Goal: Task Accomplishment & Management: Complete application form

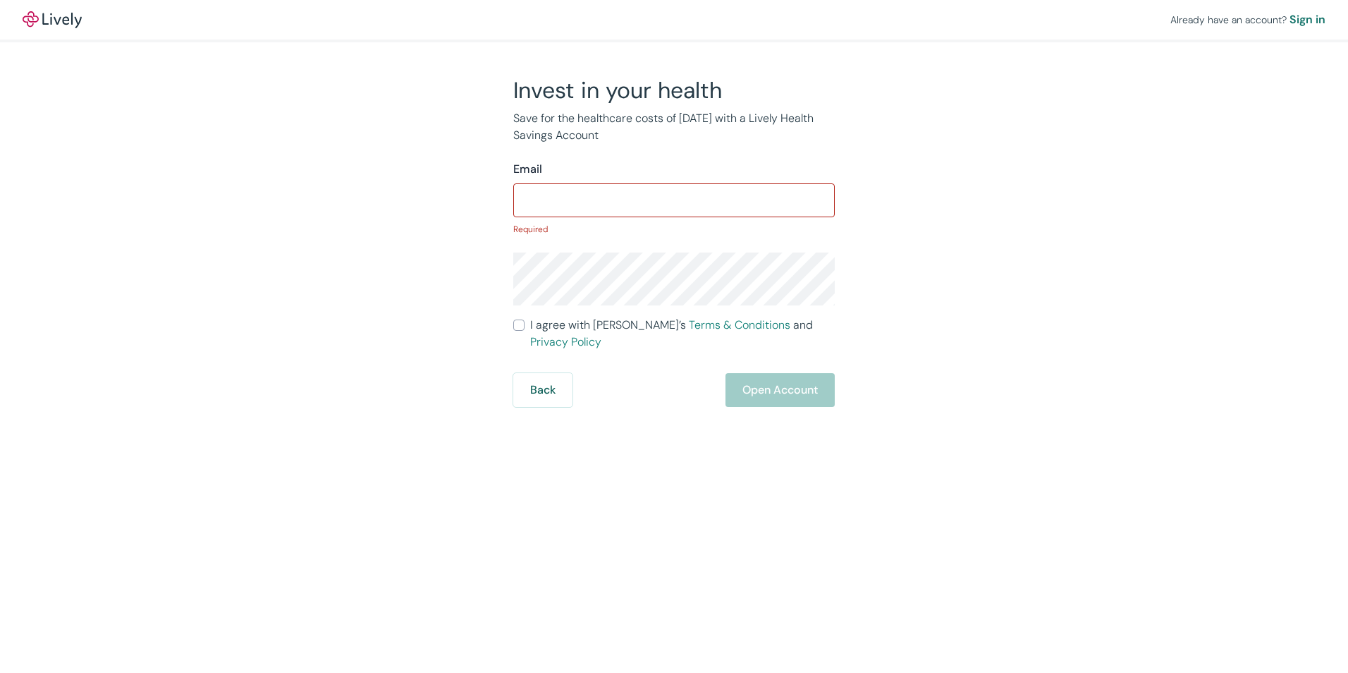
click at [769, 373] on div "Back Open Account" at bounding box center [674, 390] width 322 height 34
click at [530, 188] on input "Email" at bounding box center [674, 200] width 322 height 28
type input "[EMAIL_ADDRESS][DOMAIN_NAME]"
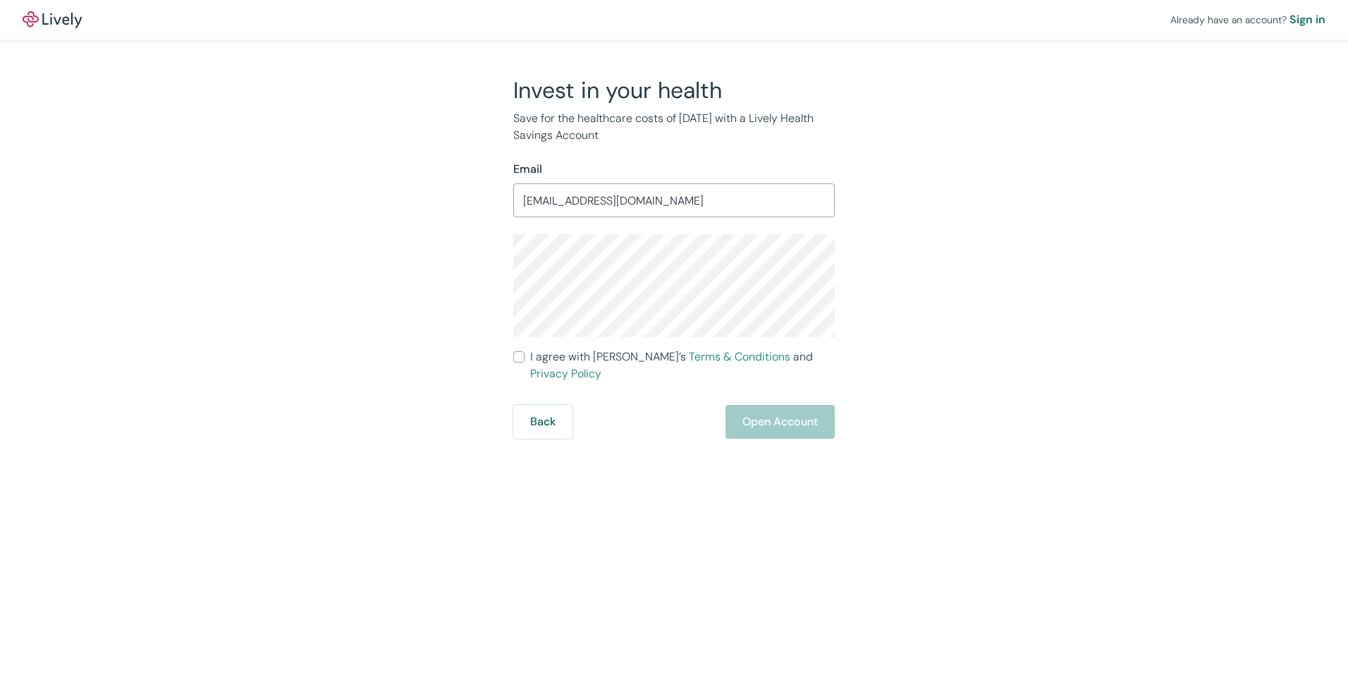
click at [554, 480] on div "Already have an account? Sign in Invest in your health Save for the healthcare …" at bounding box center [674, 336] width 1348 height 673
click at [515, 360] on input "I agree with Lively’s Terms & Conditions and Privacy Policy" at bounding box center [518, 356] width 11 height 11
checkbox input "true"
click at [764, 405] on button "Open Account" at bounding box center [780, 422] width 109 height 34
